Goal: Transaction & Acquisition: Purchase product/service

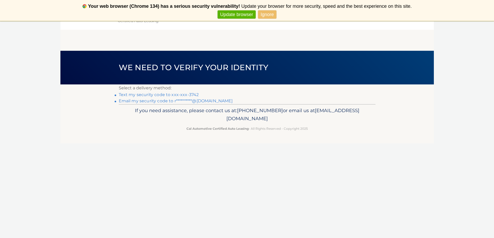
click at [178, 92] on link "Text my security code to xxx-xxx-3742" at bounding box center [159, 94] width 80 height 5
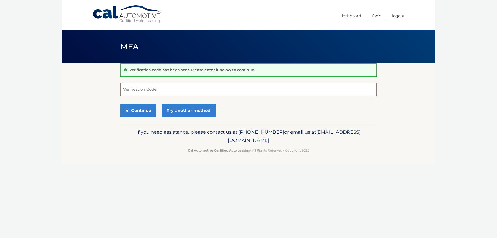
click at [178, 92] on input "Verification Code" at bounding box center [248, 89] width 256 height 13
type input "752464"
click at [135, 110] on button "Continue" at bounding box center [138, 110] width 36 height 13
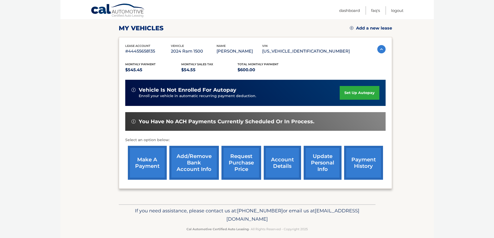
scroll to position [76, 0]
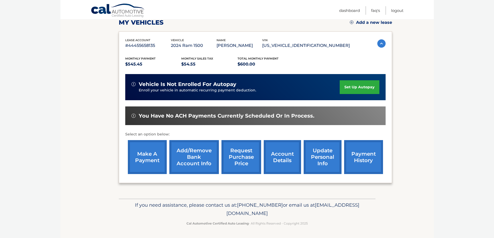
click at [158, 157] on link "make a payment" at bounding box center [147, 157] width 39 height 34
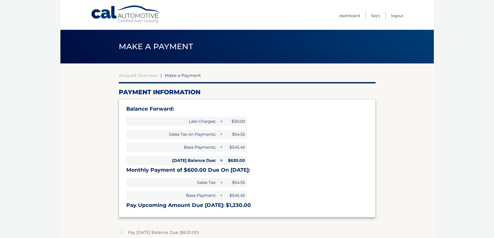
select select "Y2UyNmFkNWEtNTBkNy00ODczLWE3YmYtOGMzNzExM2FmZDgw"
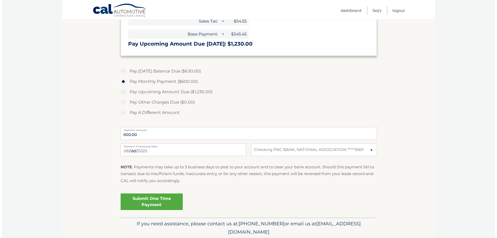
scroll to position [180, 0]
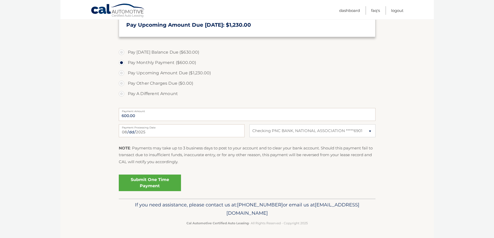
click at [161, 184] on link "Submit One Time Payment" at bounding box center [150, 183] width 62 height 17
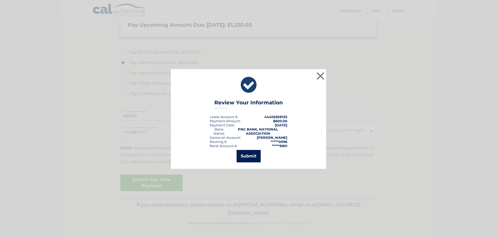
click at [243, 155] on button "Submit" at bounding box center [249, 156] width 24 height 12
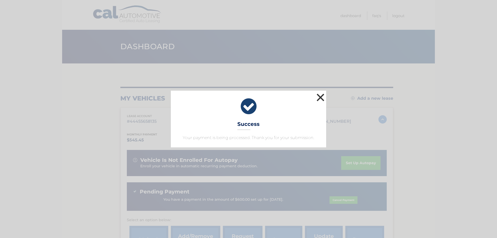
click at [318, 95] on button "×" at bounding box center [321, 97] width 10 height 10
